Goal: Check status: Check status

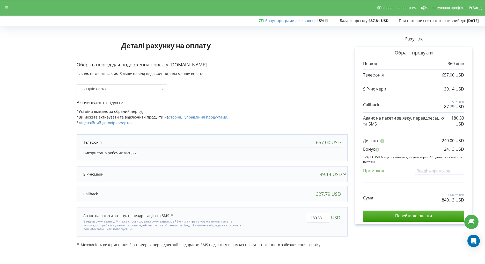
drag, startPoint x: 369, startPoint y: 157, endPoint x: 447, endPoint y: 161, distance: 78.6
click at [446, 161] on p "124,13 USD бонусів стануть доступні через 270 днів після оплати рахунку" at bounding box center [413, 159] width 101 height 9
click at [449, 160] on p "124,13 USD бонусів стануть доступні через 270 днів після оплати рахунку" at bounding box center [413, 159] width 101 height 9
drag, startPoint x: 371, startPoint y: 154, endPoint x: 430, endPoint y: 158, distance: 59.4
click at [415, 157] on div "Обрані продукти Період 360 днів 657,00 USD 39,14 USD 327,79 USD" at bounding box center [414, 135] width 117 height 177
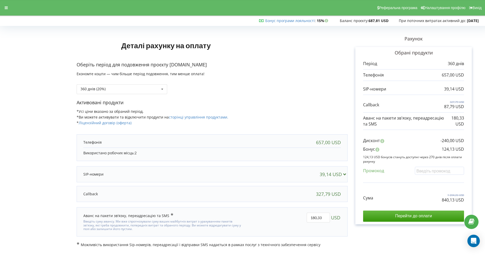
click at [433, 158] on p "124,13 USD бонусів стануть доступні через 270 днів після оплати рахунку" at bounding box center [413, 159] width 101 height 9
click at [133, 87] on div "360 днів (20%) Поповнити баланс без подовження 360 днів (20%)" at bounding box center [122, 89] width 91 height 10
click at [132, 89] on div "360 днів (20%) Поповнити баланс без подовження 360 днів (20%)" at bounding box center [122, 89] width 91 height 10
click at [236, 95] on div "Оберіть період для подовження проєкту [DOMAIN_NAME] Економте кошти — чим більше…" at bounding box center [212, 80] width 271 height 38
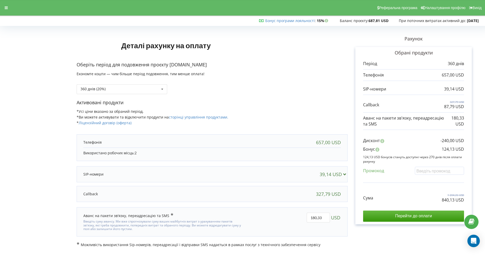
drag, startPoint x: 409, startPoint y: 156, endPoint x: 465, endPoint y: 159, distance: 56.0
click at [465, 159] on div "Обрані продукти Період 360 днів 657,00 USD 39,14 USD 327,79 USD" at bounding box center [414, 135] width 117 height 177
click at [456, 159] on p "124,13 USD бонусів стануть доступні через 270 днів після оплати рахунку" at bounding box center [413, 159] width 101 height 9
drag, startPoint x: 399, startPoint y: 158, endPoint x: 459, endPoint y: 157, distance: 59.6
click at [459, 157] on p "124,13 USD бонусів стануть доступні через 270 днів після оплати рахунку" at bounding box center [413, 159] width 101 height 9
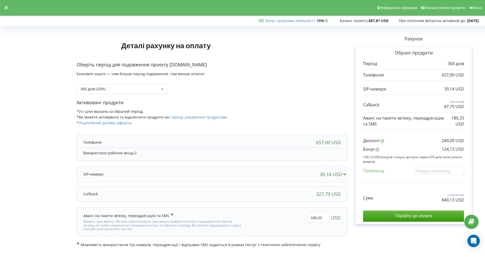
click at [374, 157] on p "124,13 USD бонусів стануть доступні через 270 днів після оплати рахунку" at bounding box center [413, 159] width 101 height 9
drag, startPoint x: 368, startPoint y: 157, endPoint x: 451, endPoint y: 159, distance: 82.7
click at [451, 159] on p "124,13 USD бонусів стануть доступні через 270 днів після оплати рахунку" at bounding box center [413, 159] width 101 height 9
click at [8, 8] on icon at bounding box center [6, 8] width 3 height 4
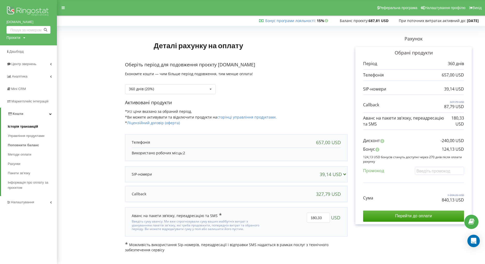
click at [41, 128] on link "Історія транзакцій" at bounding box center [32, 126] width 49 height 9
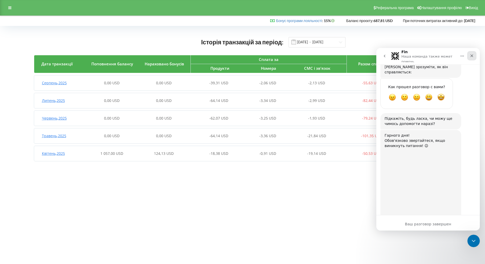
scroll to position [1413, 0]
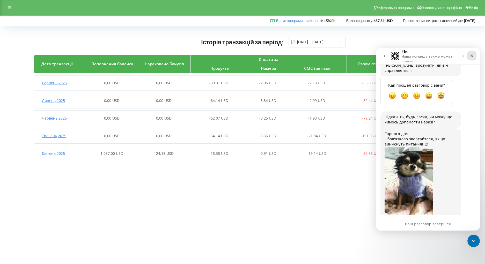
click at [474, 54] on icon "Закрыть" at bounding box center [472, 56] width 4 height 4
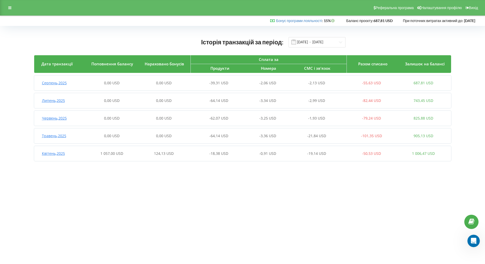
click at [425, 153] on span "1 006,47 USD" at bounding box center [423, 153] width 23 height 5
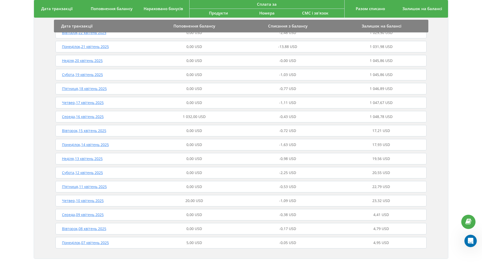
scroll to position [273, 0]
click at [210, 126] on div "Вівторок , 15 квітень 2025 0,00 USD -0,72 USD 17,21 USD" at bounding box center [241, 132] width 374 height 12
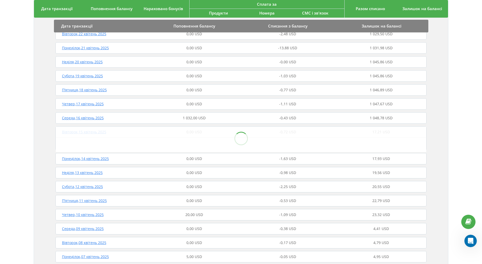
click at [197, 119] on span "1 032,00 USD" at bounding box center [194, 117] width 23 height 5
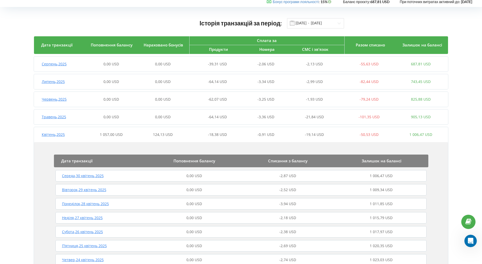
scroll to position [21, 0]
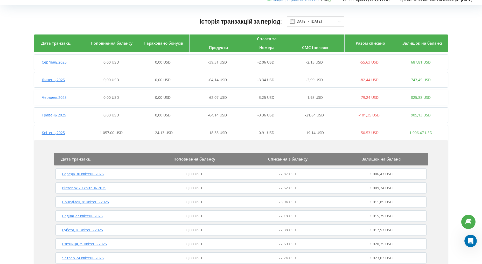
click at [60, 132] on span "Квітень , 2025" at bounding box center [53, 132] width 23 height 5
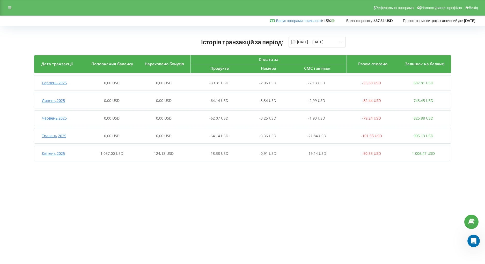
click at [81, 153] on div "Квітень , 2025" at bounding box center [60, 153] width 52 height 5
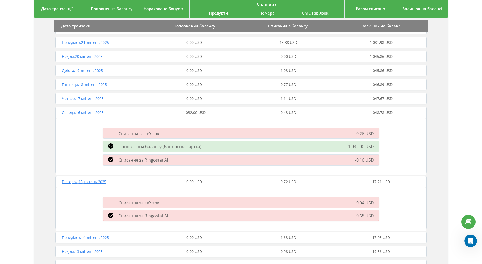
scroll to position [1413, 0]
